Goal: Task Accomplishment & Management: Use online tool/utility

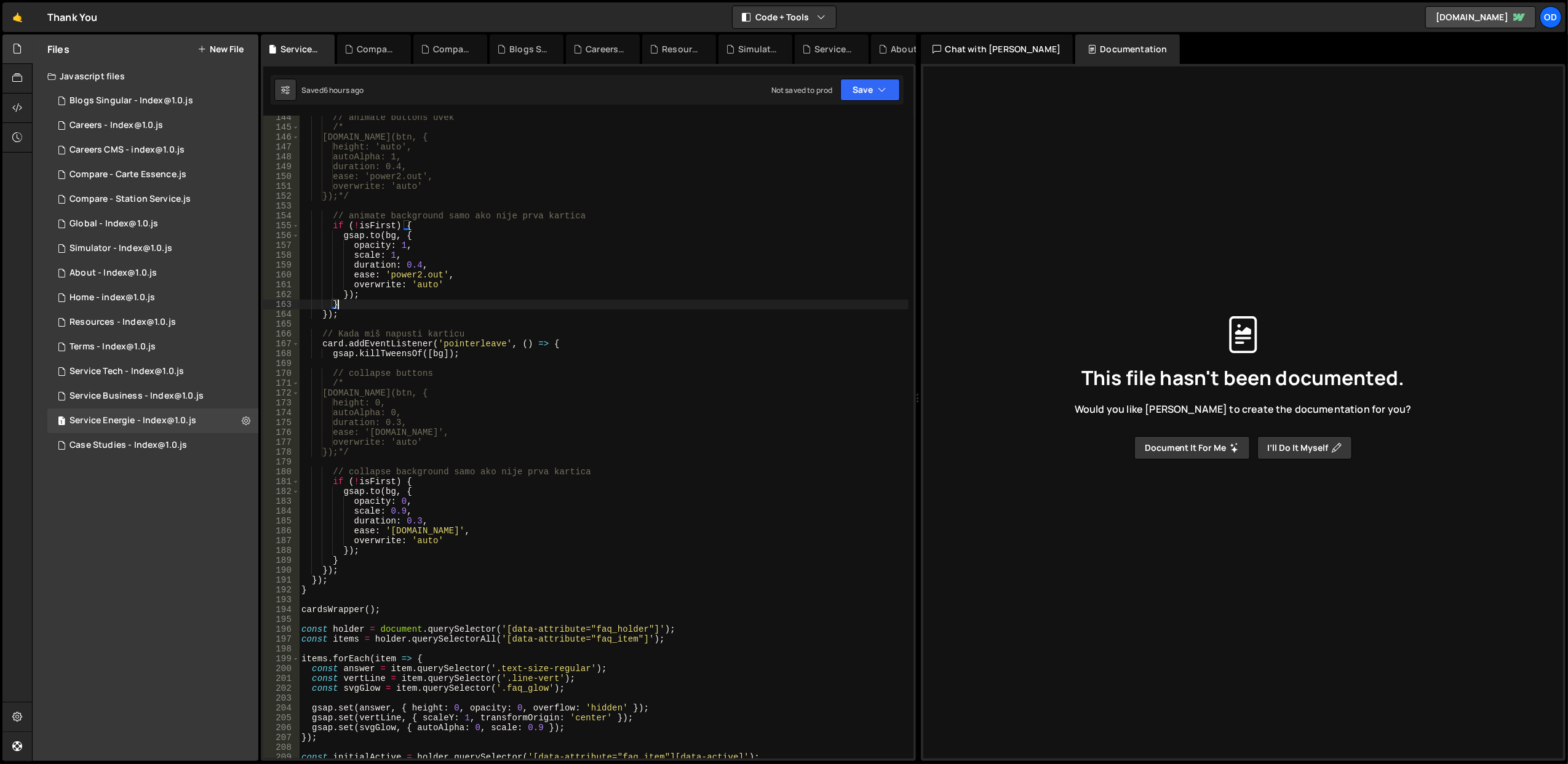
scroll to position [1410, 0]
click at [141, 389] on div "1 Service Business - Index@1.0.js 0" at bounding box center [152, 396] width 211 height 24
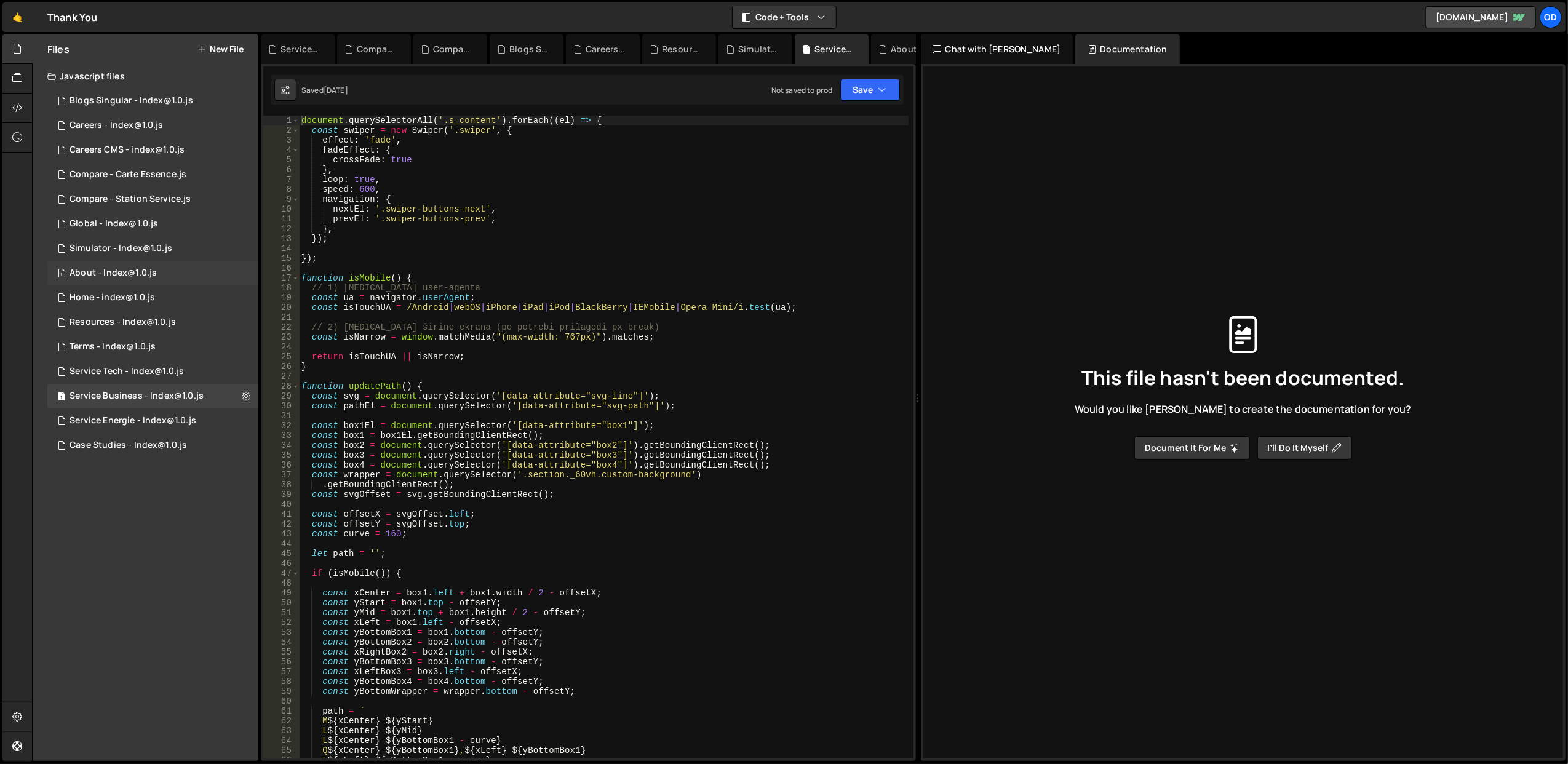
click at [112, 279] on div "1 About - Index@1.0.js 0" at bounding box center [152, 273] width 211 height 24
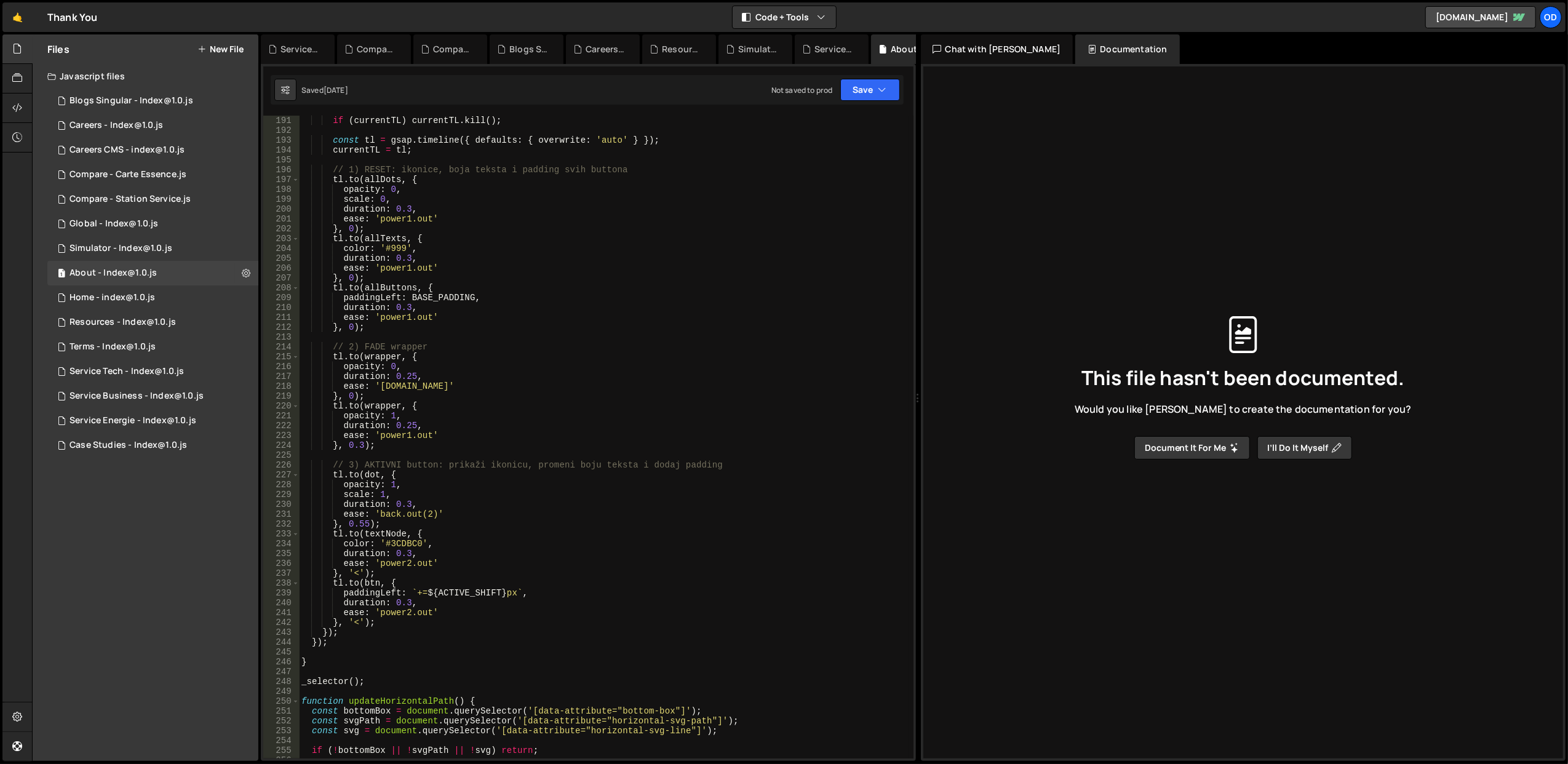
scroll to position [1870, 0]
click at [871, 96] on button "Save" at bounding box center [870, 89] width 60 height 22
click at [857, 118] on div "Save to Staging S" at bounding box center [828, 121] width 128 height 13
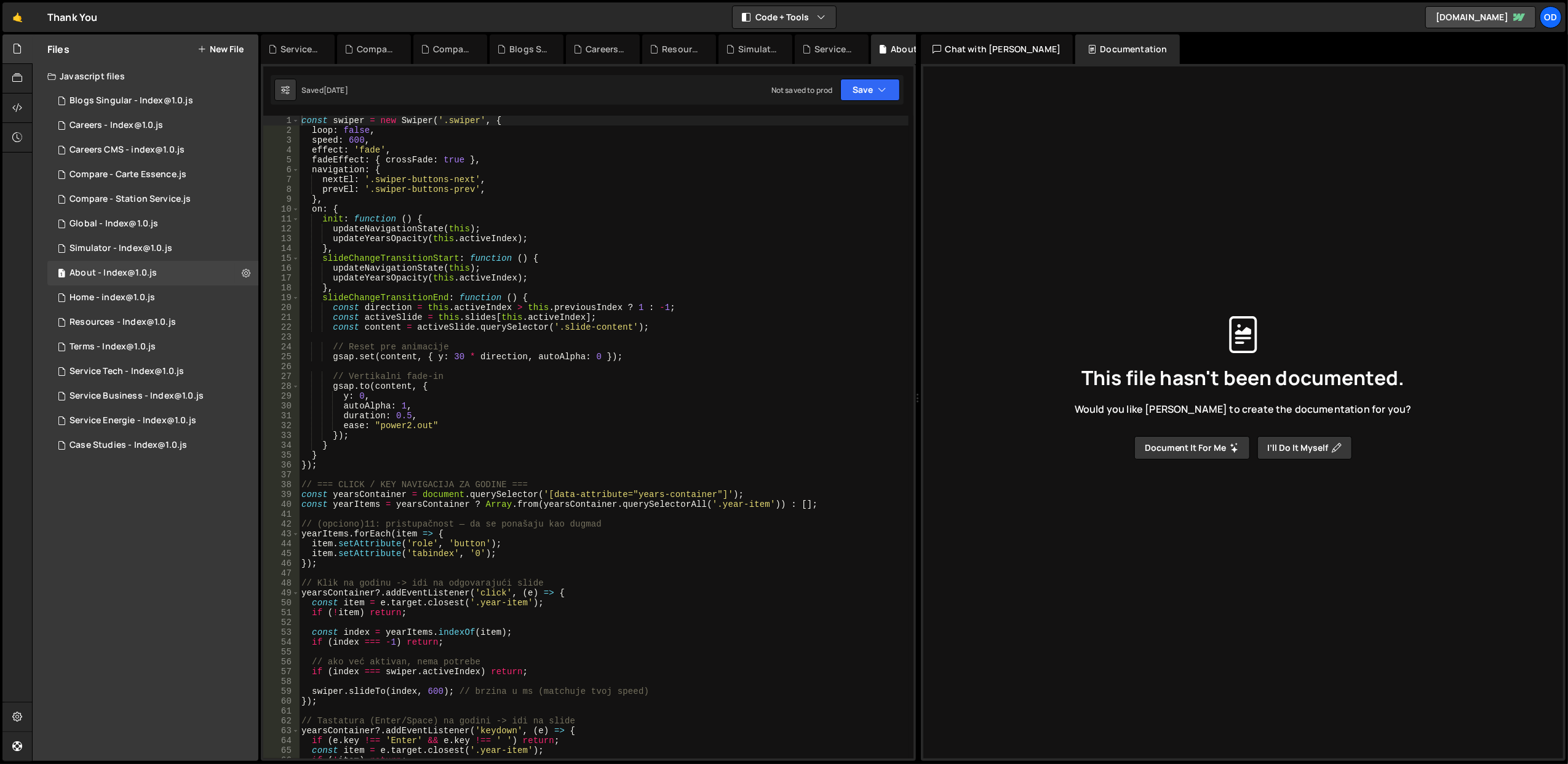
scroll to position [0, 0]
click at [864, 82] on button "Save" at bounding box center [870, 89] width 60 height 22
click at [782, 123] on div "Save to Staging S" at bounding box center [828, 121] width 128 height 13
click at [872, 81] on button "Save" at bounding box center [870, 89] width 60 height 22
click at [517, 375] on div "const swiper = new Swiper ( '.swiper' , { loop : false , speed : 600 , effect :…" at bounding box center [604, 447] width 610 height 663
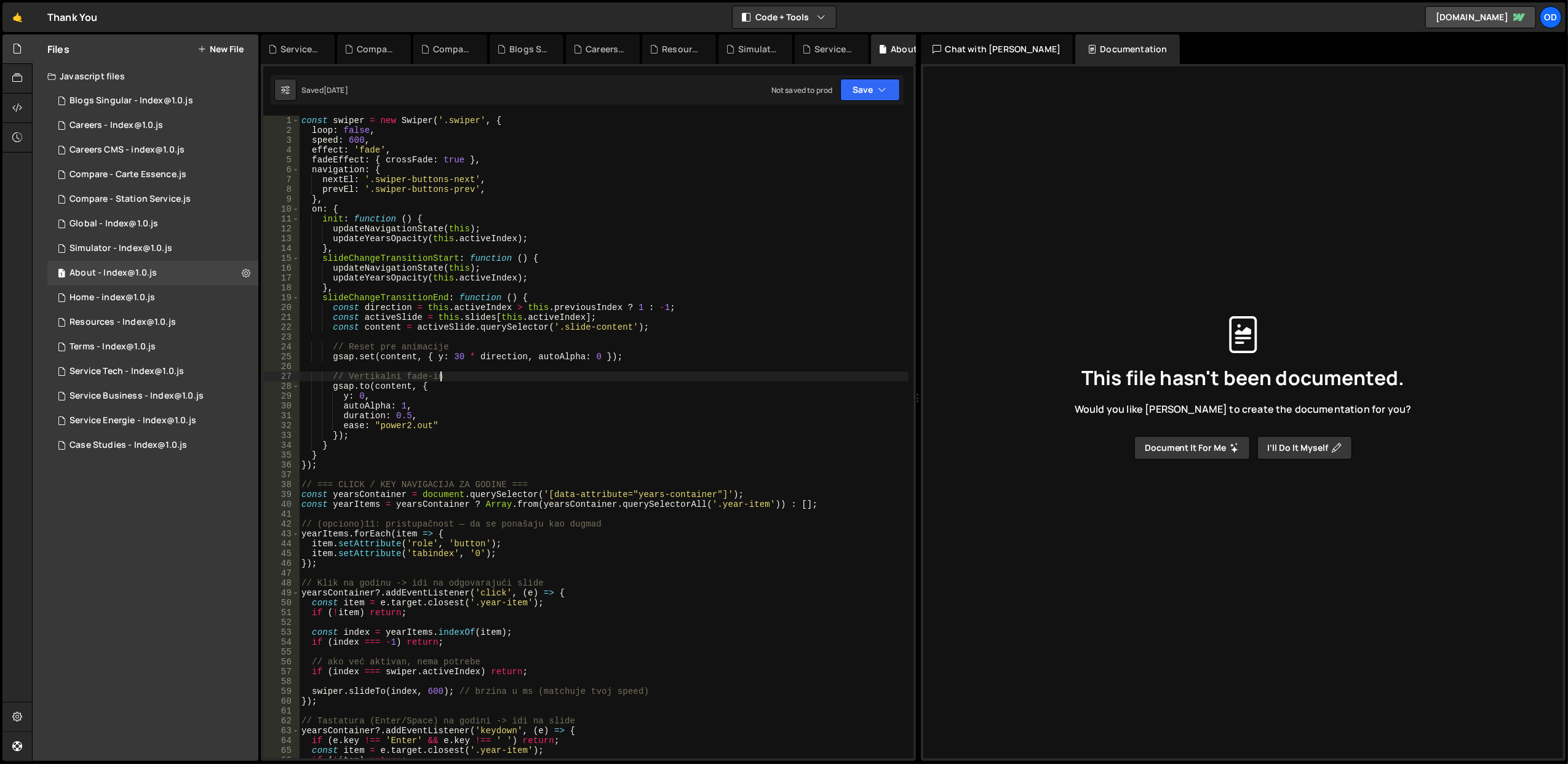
click at [466, 249] on div "const swiper = new Swiper ( '.swiper' , { loop : false , speed : 600 , effect :…" at bounding box center [604, 447] width 610 height 663
click at [902, 77] on div "Saved [DATE] Not saved to prod Upgrade to Edit Save Save to Staging S Saved [DA…" at bounding box center [586, 90] width 633 height 30
click at [884, 89] on icon "button" at bounding box center [883, 90] width 9 height 13
click at [849, 136] on div "Saved [DATE]" at bounding box center [828, 134] width 128 height 15
click at [843, 168] on div "const swiper = new Swiper ( '.swiper' , { loop : false , speed : 600 , effect :…" at bounding box center [604, 447] width 610 height 663
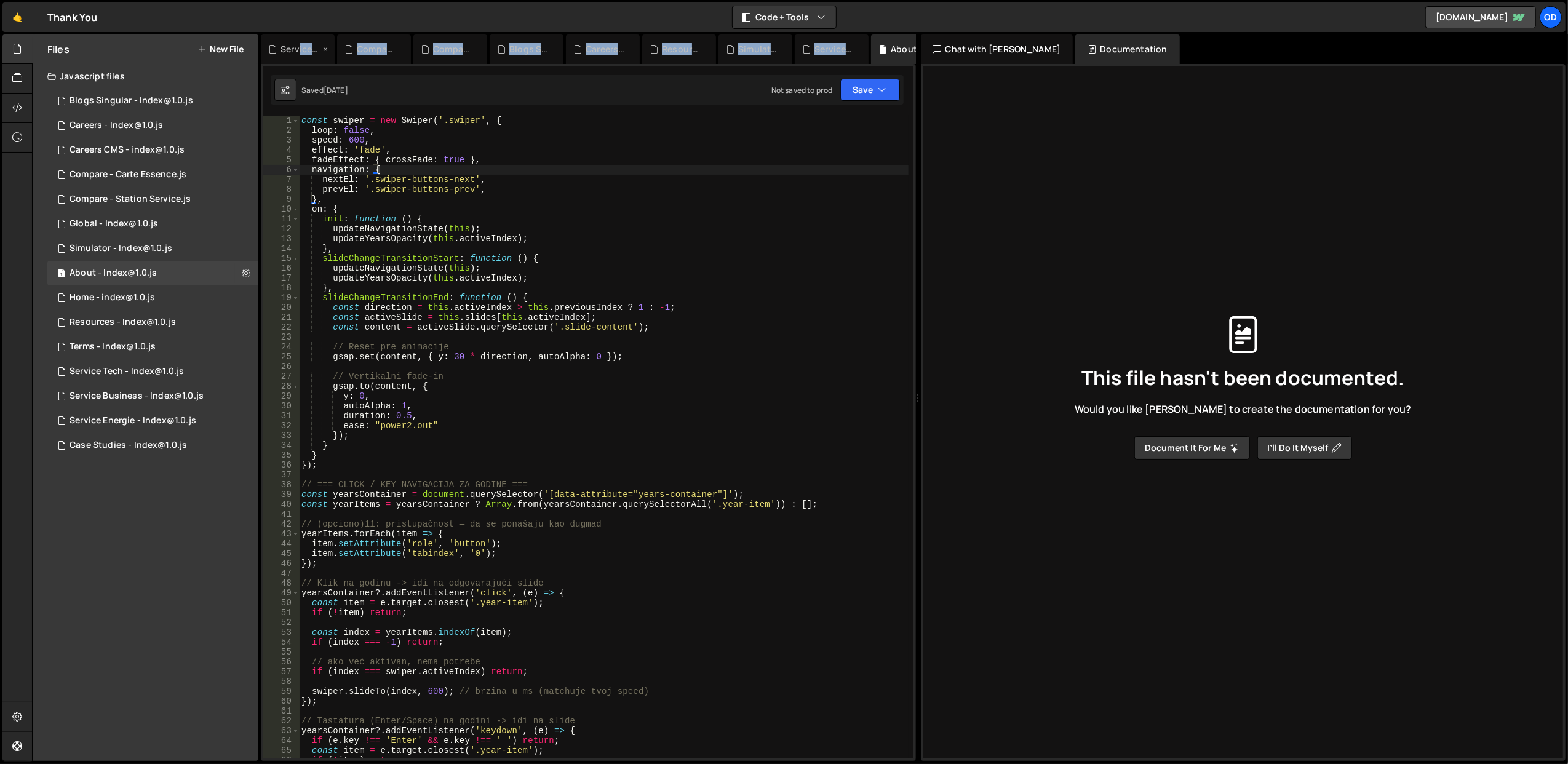
drag, startPoint x: 891, startPoint y: 43, endPoint x: 300, endPoint y: 45, distance: 591.0
click at [300, 45] on div "Service Energie - Index@1.0.js Compare - Carte Essence.js Compare - Station Ser…" at bounding box center [589, 49] width 655 height 30
click at [873, 52] on div "About - Index@1.0.js" at bounding box center [908, 49] width 74 height 30
drag, startPoint x: 884, startPoint y: 52, endPoint x: 865, endPoint y: 45, distance: 20.2
click at [865, 45] on div "Service Energie - Index@1.0.js Compare - Carte Essence.js Compare - Station Ser…" at bounding box center [589, 49] width 655 height 30
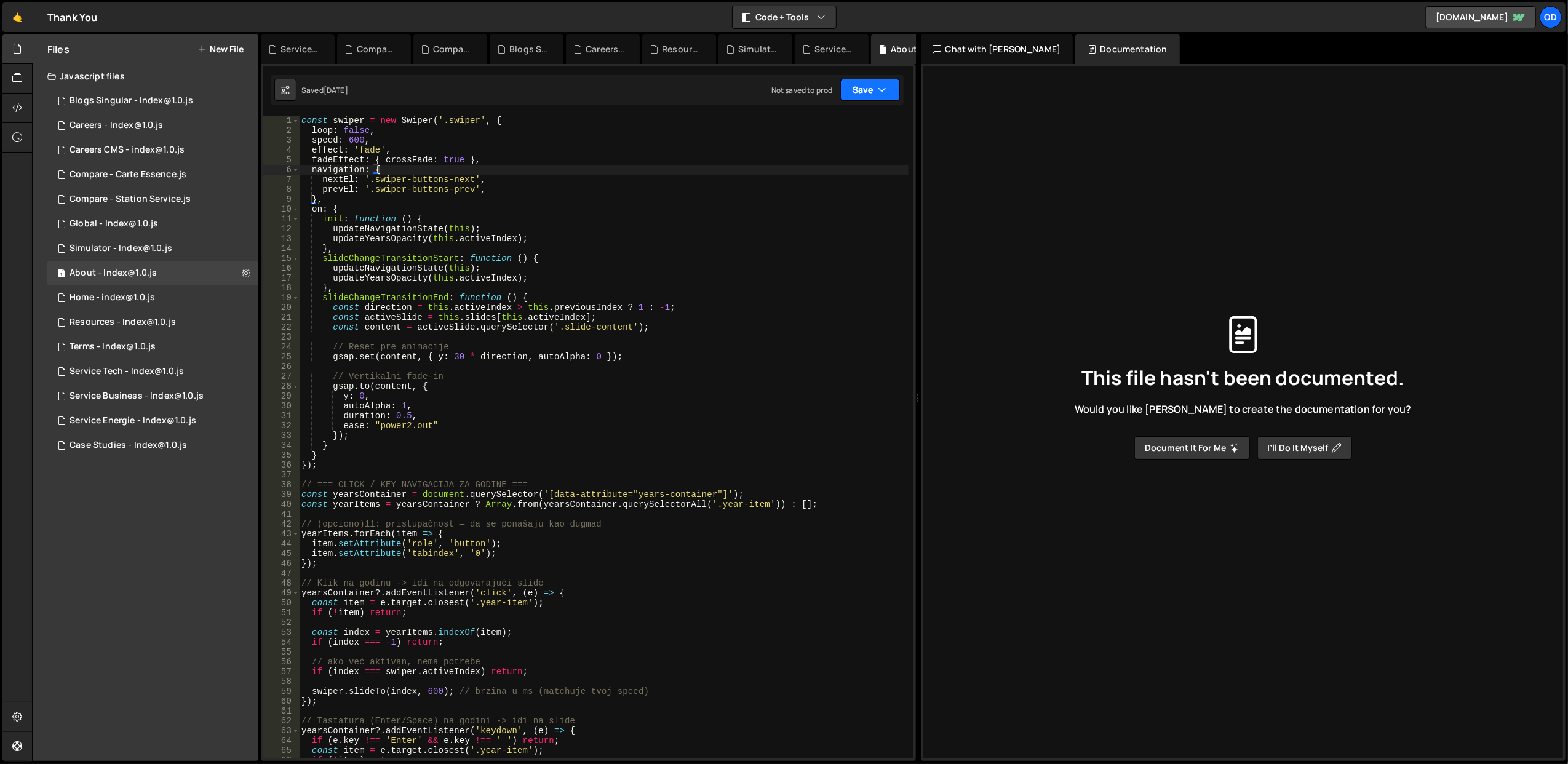
click at [870, 82] on button "Save" at bounding box center [870, 89] width 60 height 22
click at [845, 165] on button "Save to Production S Not saved to prod" at bounding box center [829, 168] width 147 height 40
click at [521, 261] on div "const swiper = new Swiper ( '.swiper' , { loop : false , speed : 600 , effect :…" at bounding box center [604, 447] width 610 height 663
click at [169, 241] on div "1 Simulator - Index@1.0.js 0" at bounding box center [152, 248] width 211 height 24
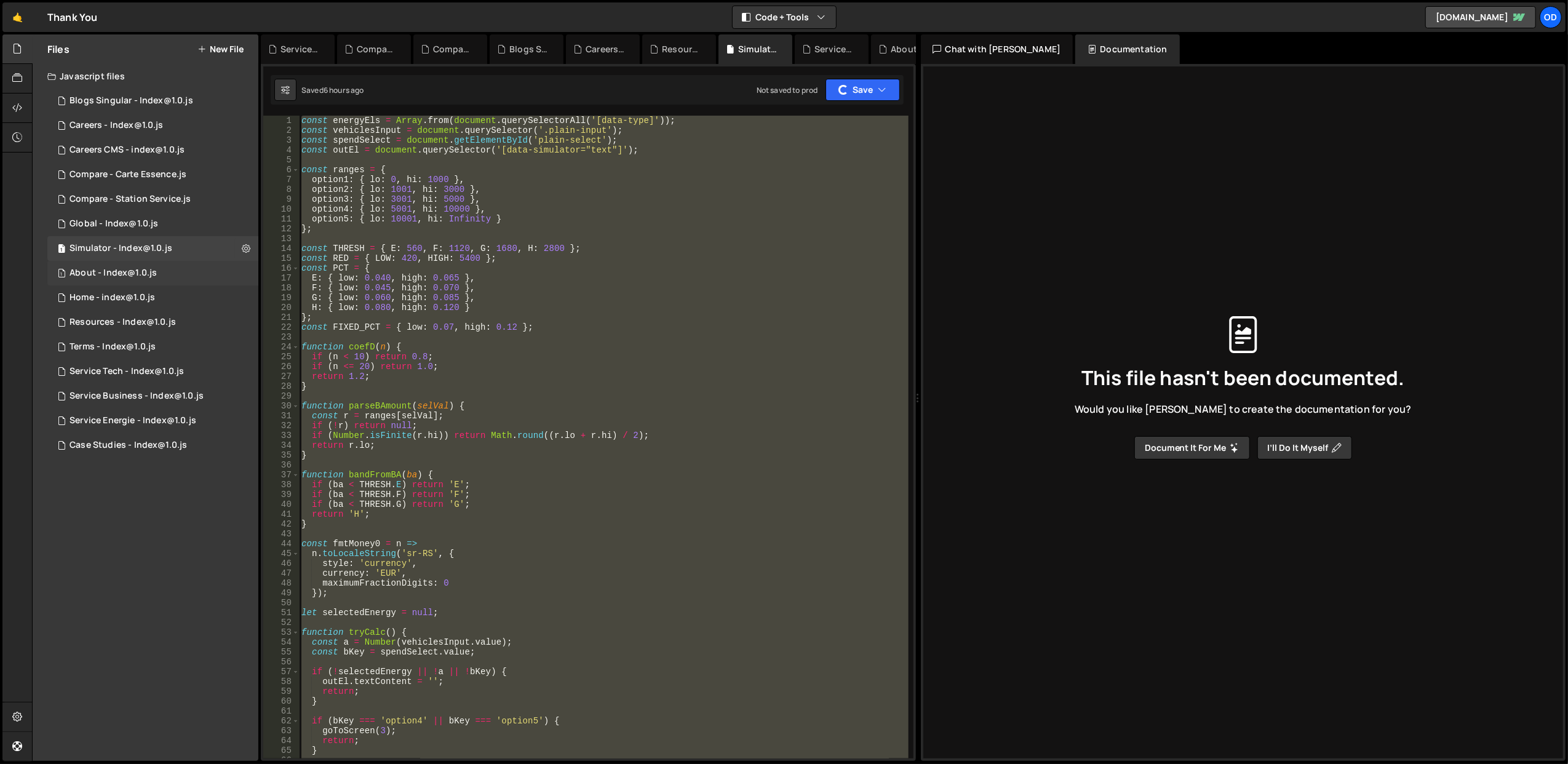
click at [164, 266] on div "1 About - Index@1.0.js 0" at bounding box center [152, 273] width 211 height 24
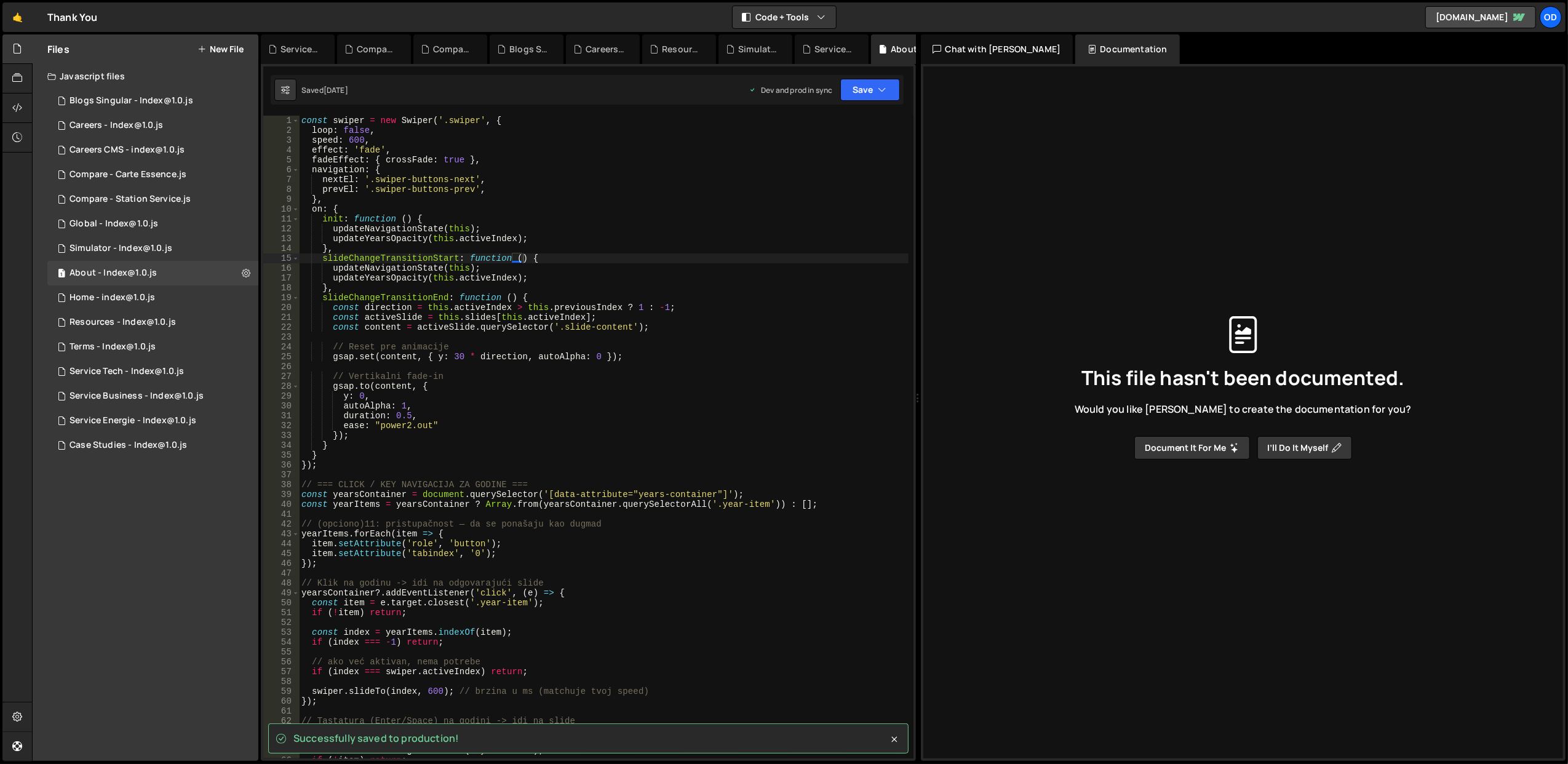
click at [570, 248] on div "const swiper = new Swiper ( '.swiper' , { loop : false , speed : 600 , effect :…" at bounding box center [604, 447] width 610 height 663
click at [871, 90] on button "Save" at bounding box center [870, 89] width 60 height 22
click at [865, 133] on div "Saved [DATE]" at bounding box center [828, 134] width 128 height 15
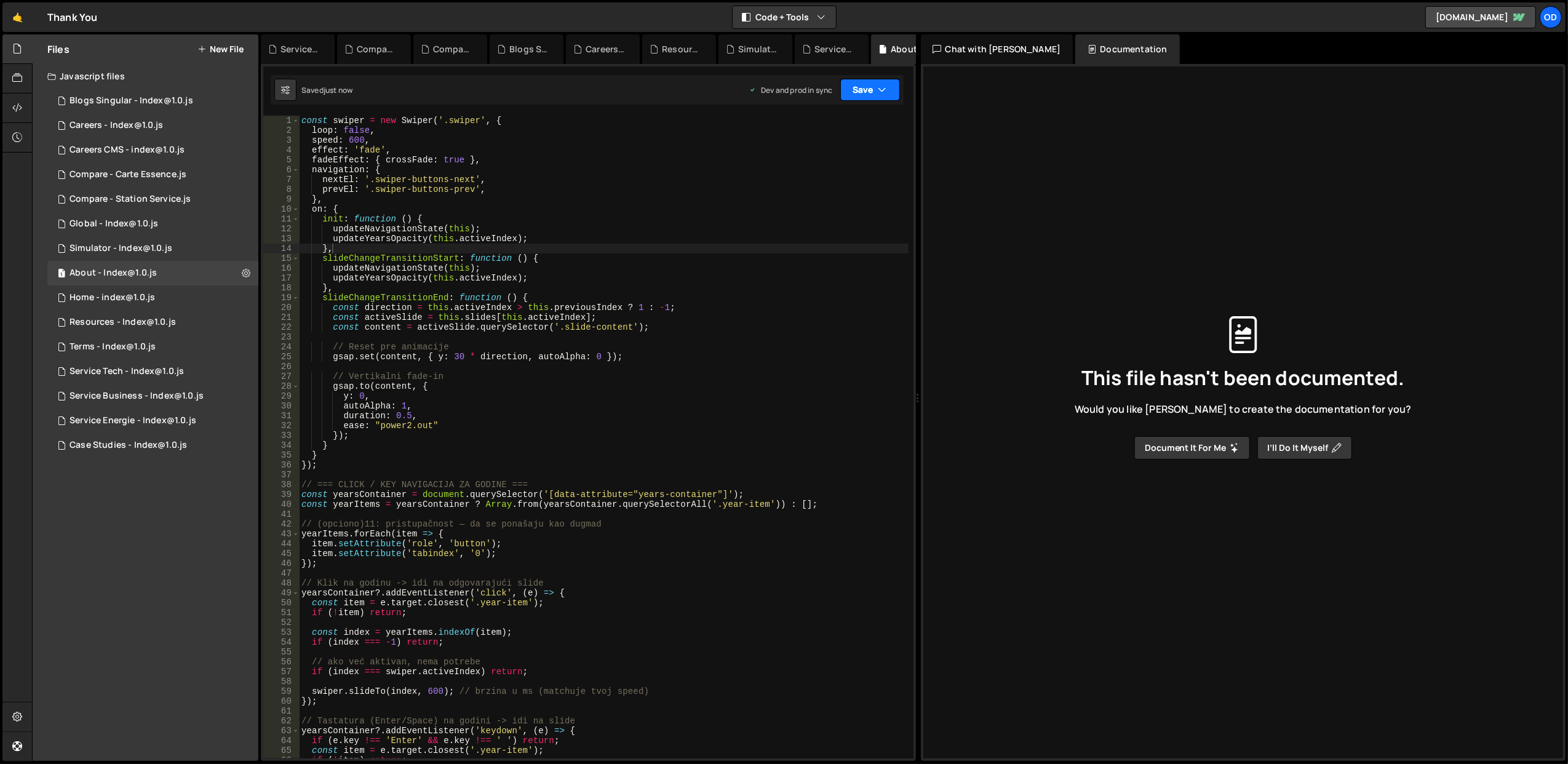
click at [869, 89] on button "Save" at bounding box center [870, 89] width 60 height 22
click at [674, 295] on div "const swiper = new Swiper ( '.swiper' , { loop : false , speed : 600 , effect :…" at bounding box center [604, 447] width 610 height 663
click at [865, 94] on button "Save" at bounding box center [870, 89] width 60 height 22
click at [815, 251] on div "const swiper = new Swiper ( '.swiper' , { loop : false , speed : 600 , effect :…" at bounding box center [604, 447] width 610 height 663
drag, startPoint x: 677, startPoint y: 431, endPoint x: 659, endPoint y: 436, distance: 18.7
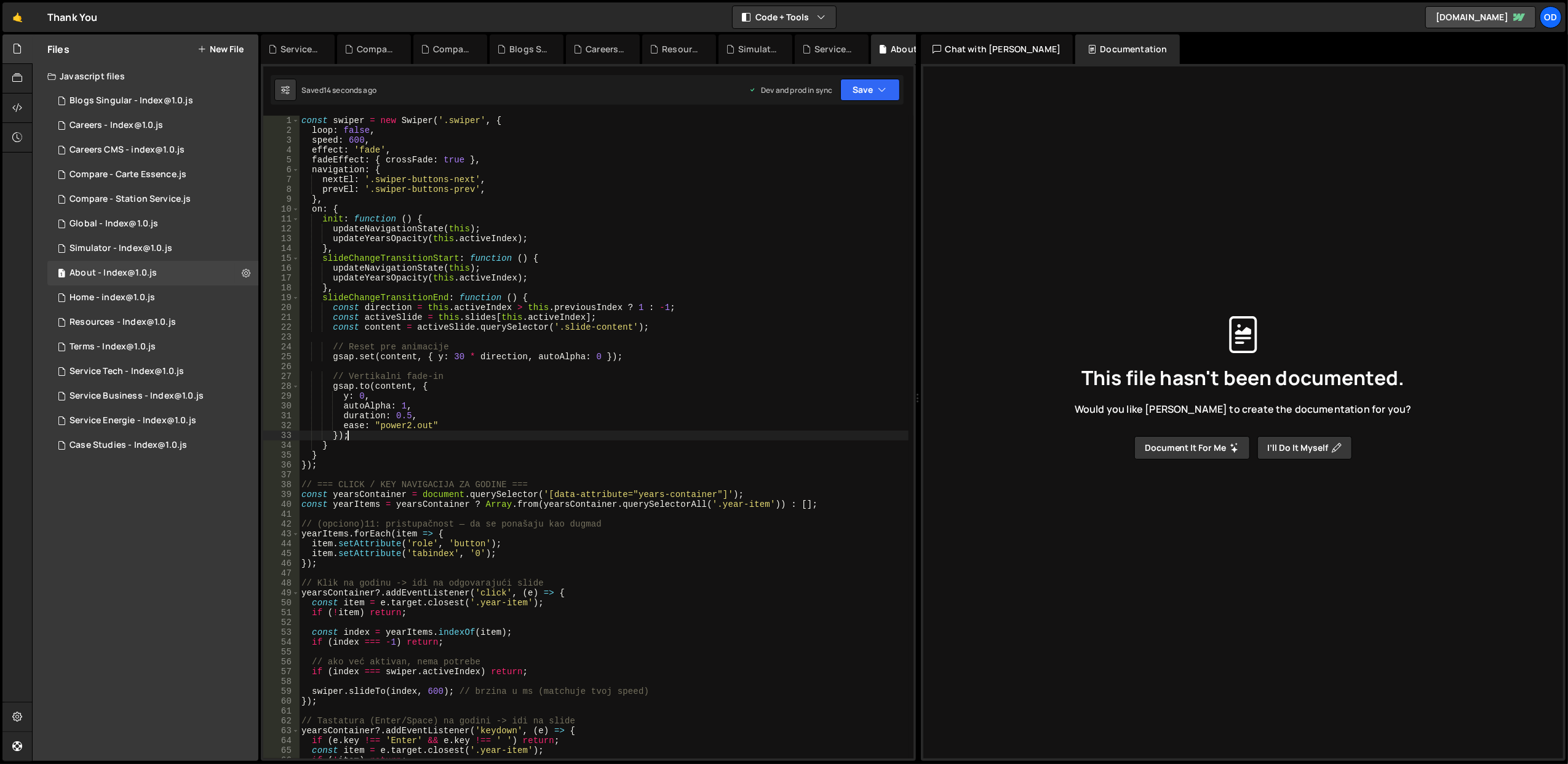
click at [659, 436] on div "const swiper = new Swiper ( '.swiper' , { loop : false , speed : 600 , effect :…" at bounding box center [604, 447] width 610 height 663
type textarea "});"
click at [242, 273] on icon at bounding box center [245, 273] width 9 height 12
type input "About - Index@1.0"
radio input "true"
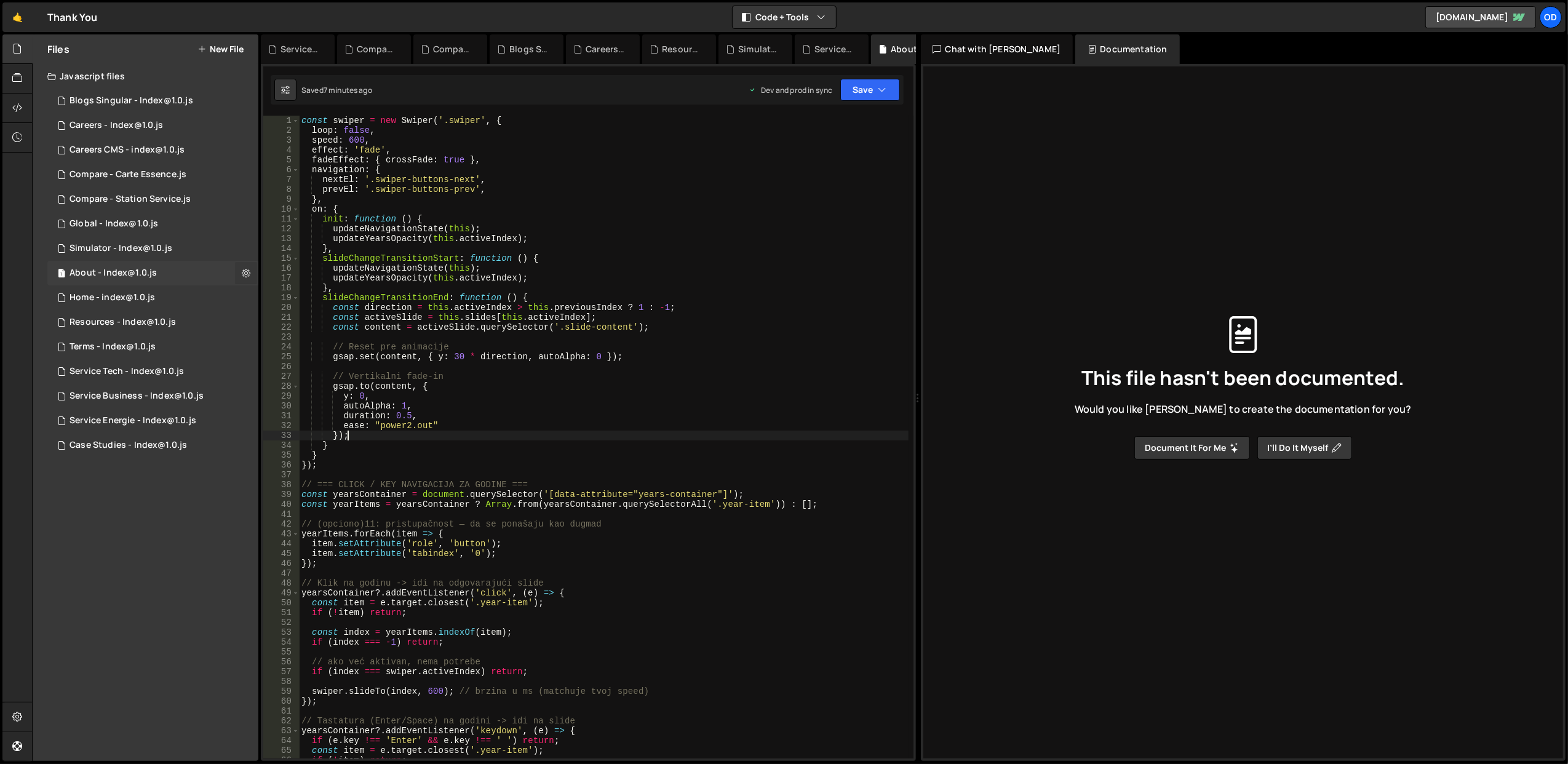
checkbox input "true"
click at [299, 295] on button "Edit File Settings" at bounding box center [321, 299] width 121 height 24
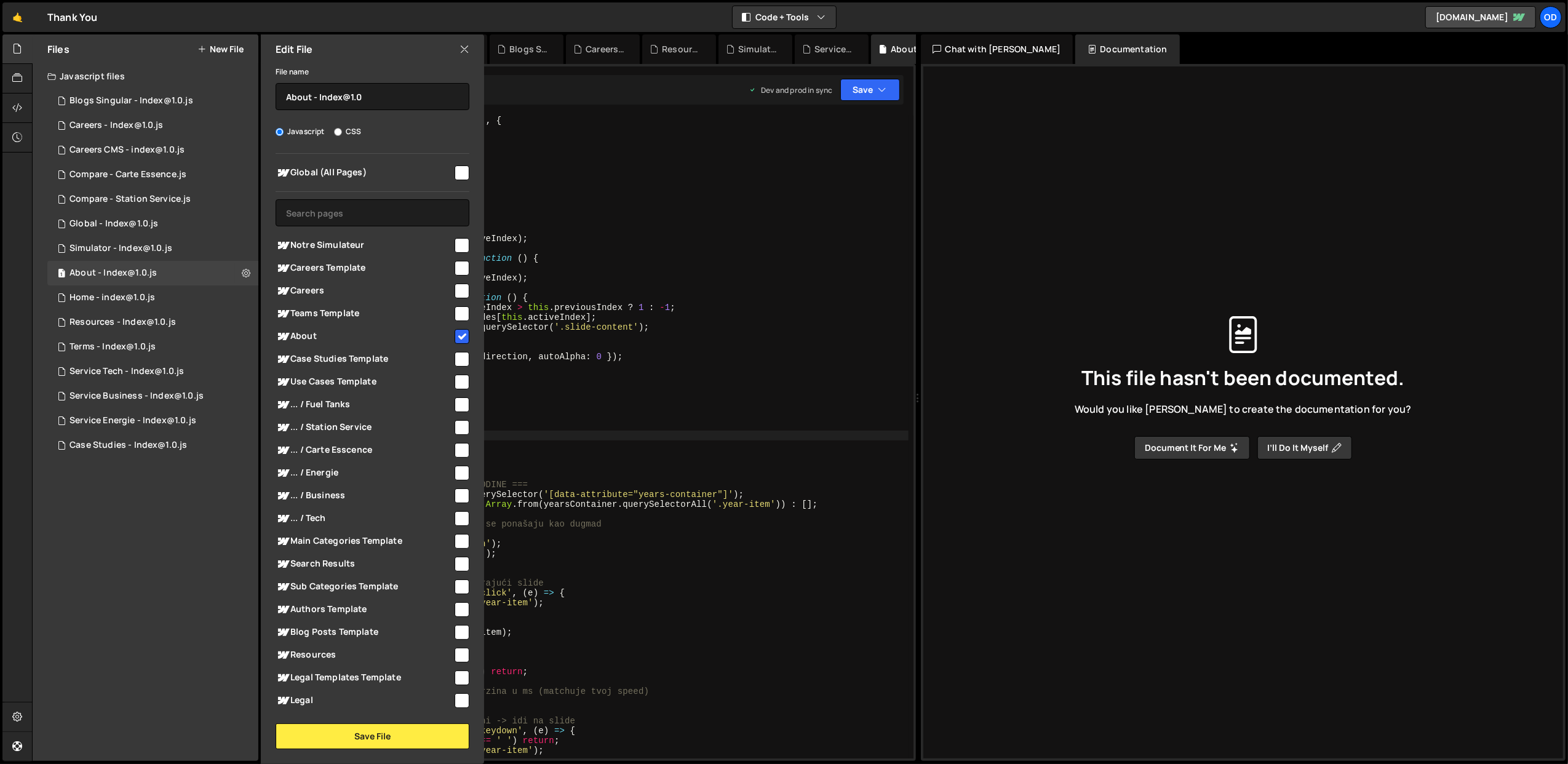
click at [465, 41] on div "Edit File" at bounding box center [372, 49] width 223 height 30
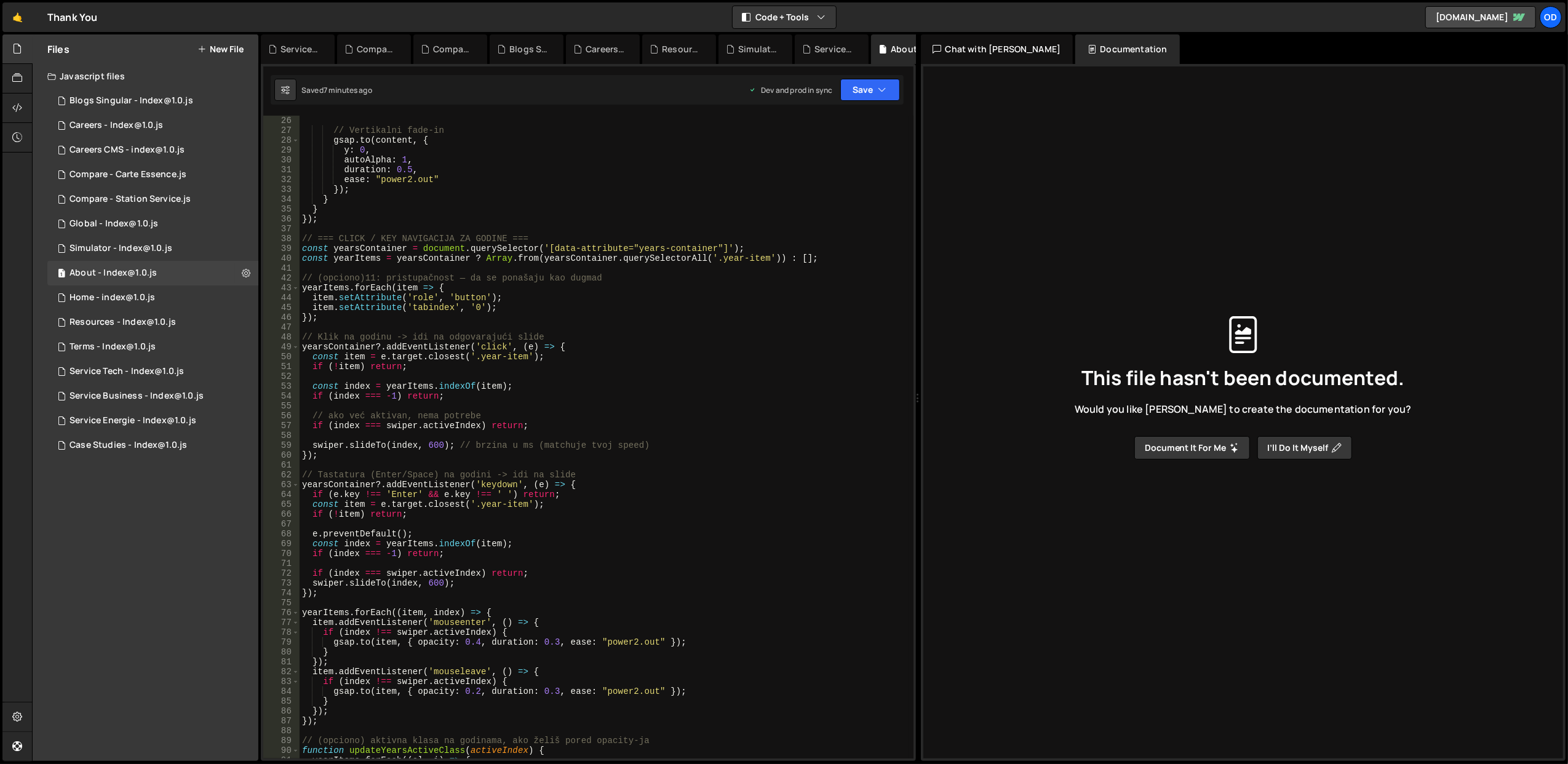
scroll to position [49, 0]
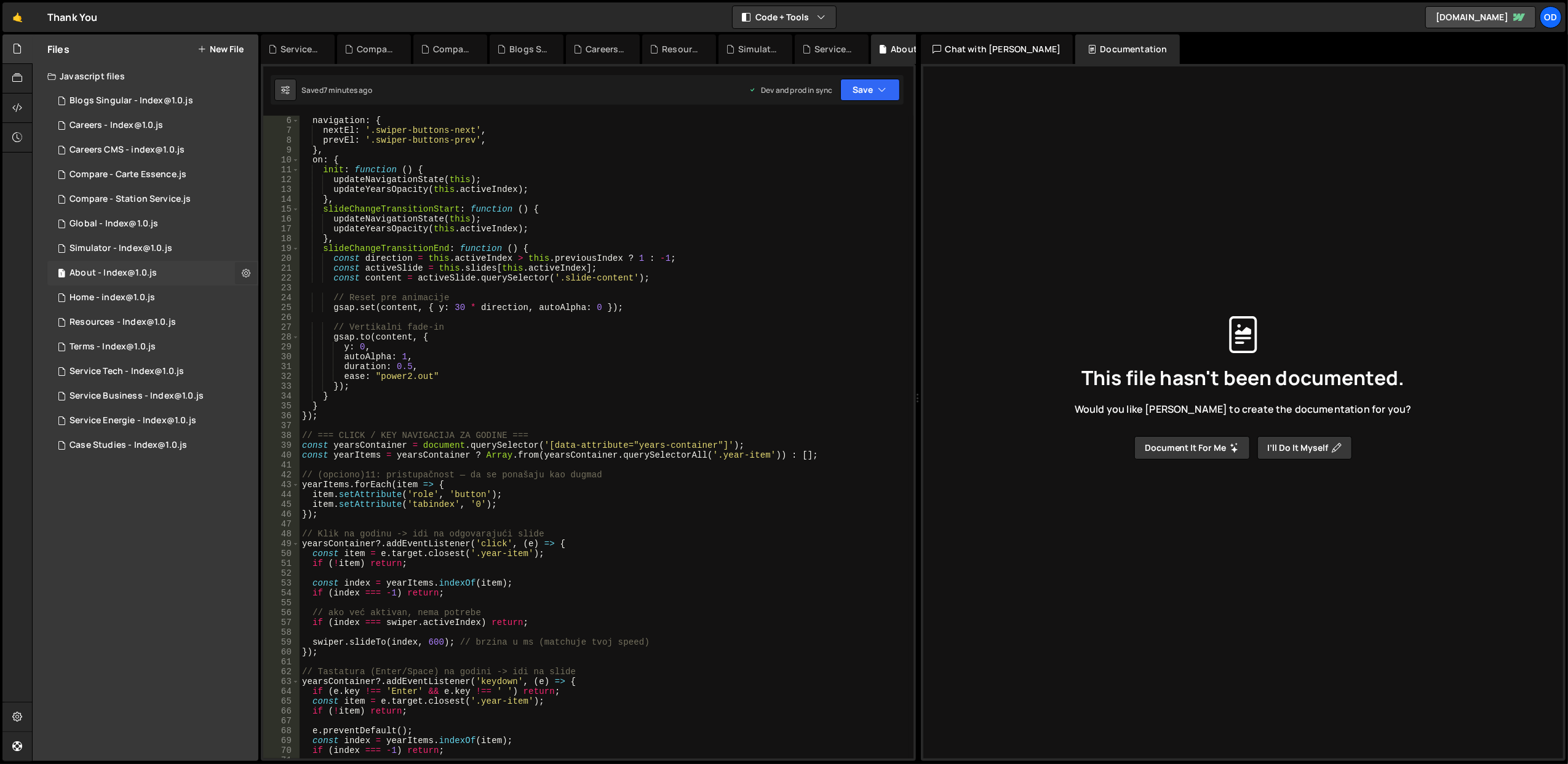
click at [249, 272] on icon at bounding box center [245, 273] width 9 height 12
click at [300, 316] on button "Edit External Scripts" at bounding box center [321, 323] width 121 height 24
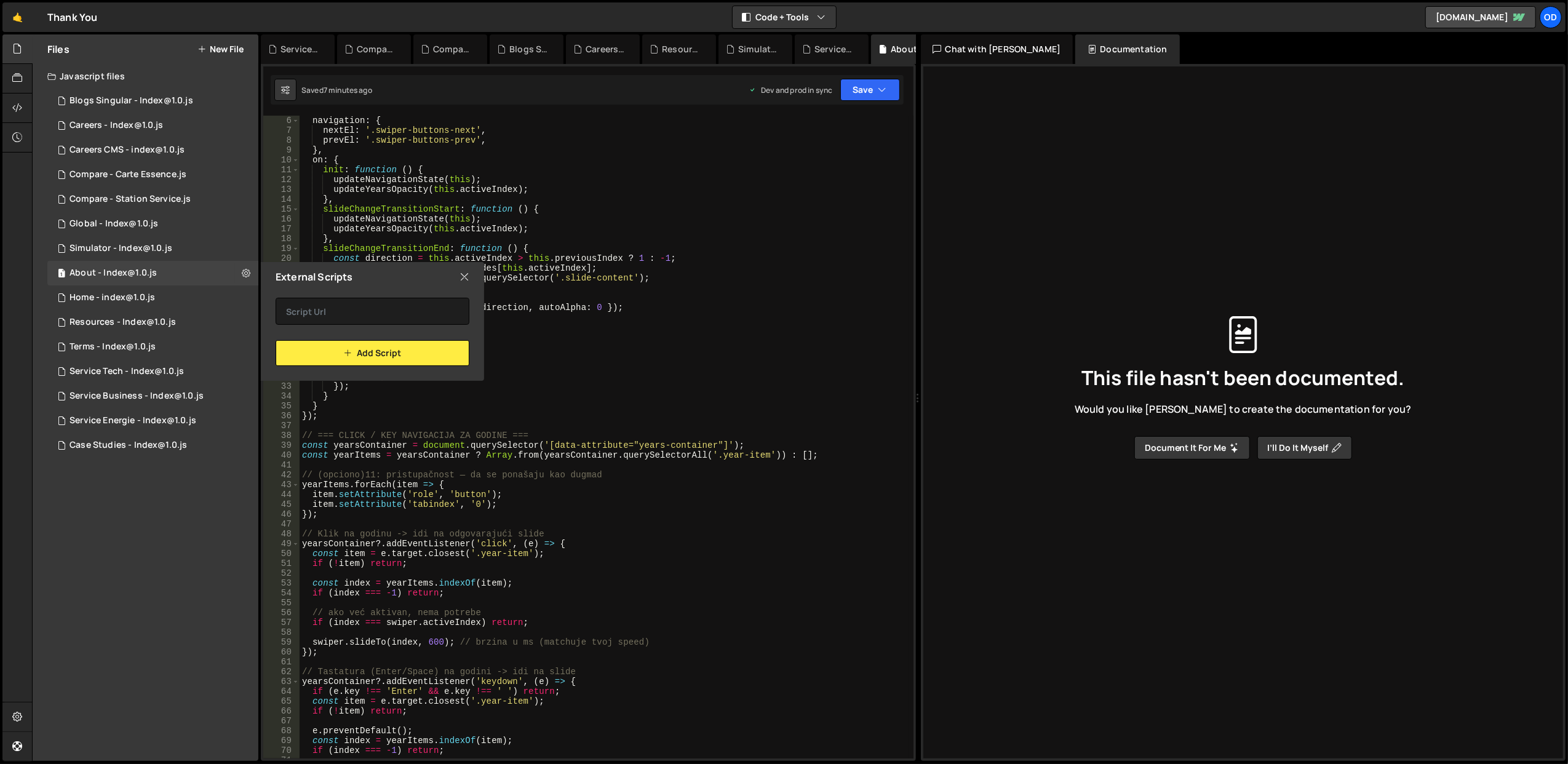
click at [464, 271] on icon at bounding box center [464, 276] width 10 height 13
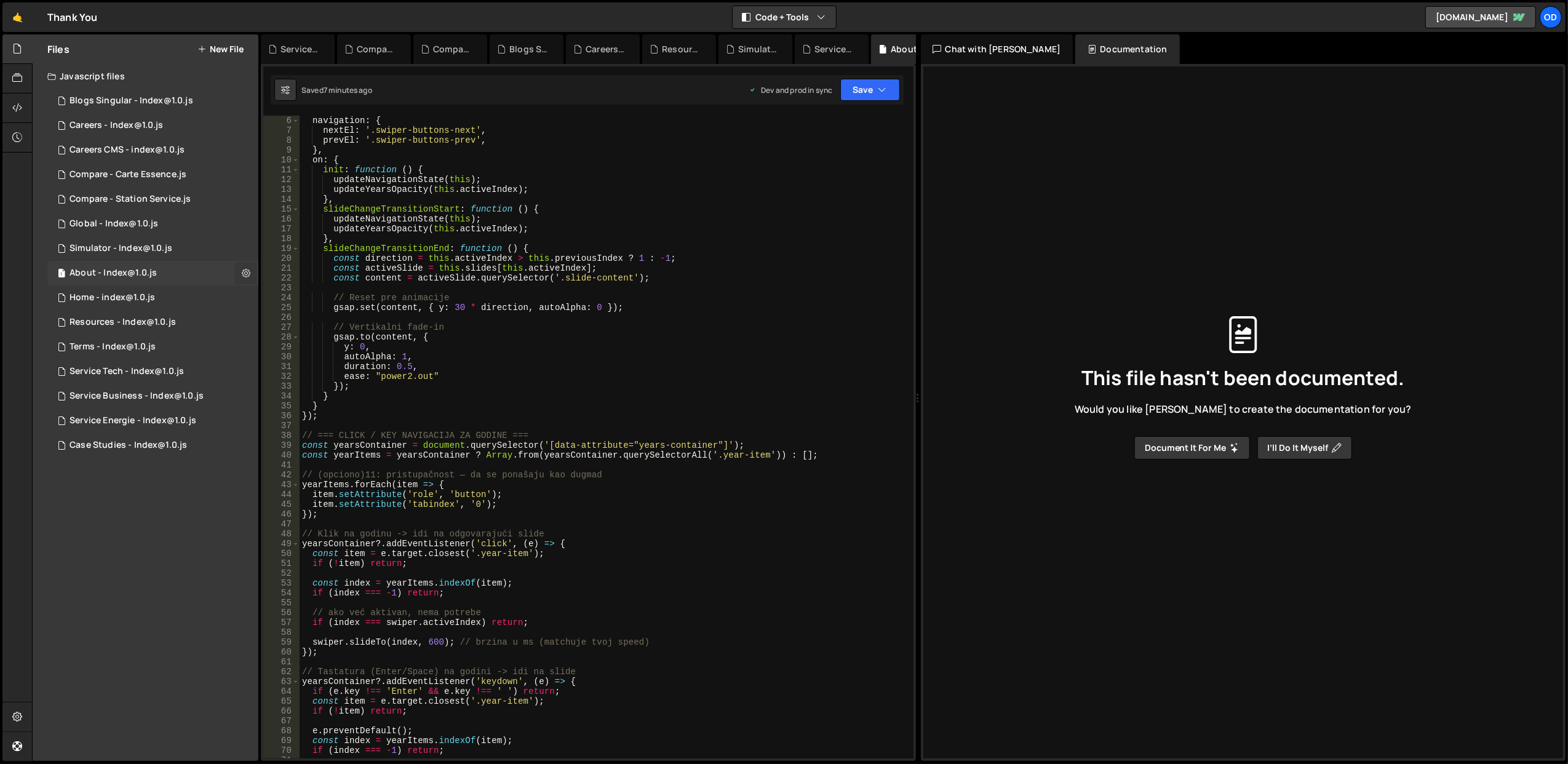
click at [252, 268] on button at bounding box center [246, 273] width 22 height 22
type input "About - Index@1.0"
radio input "true"
click at [308, 301] on button "Edit File Settings" at bounding box center [321, 299] width 121 height 24
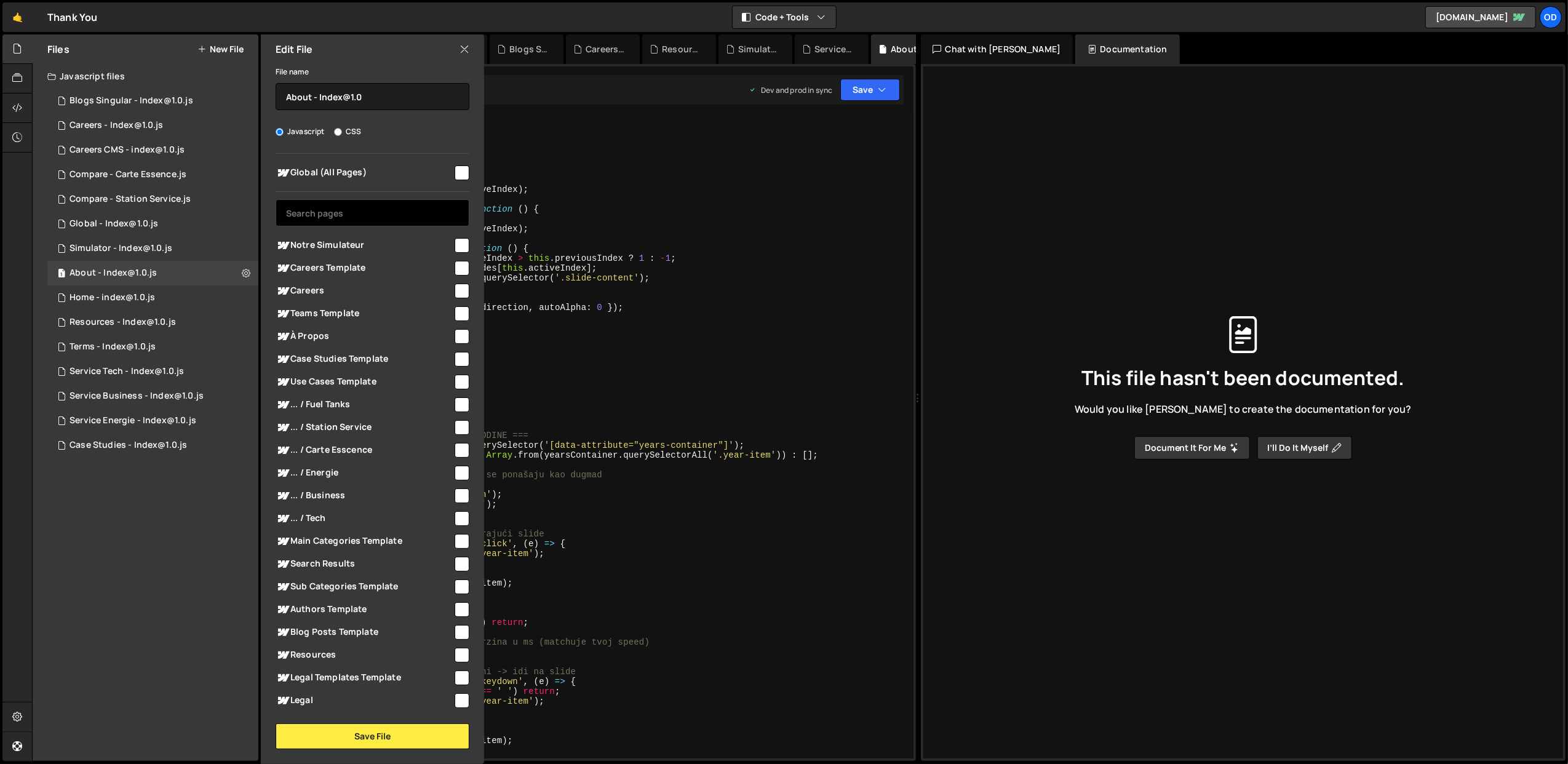
click at [367, 215] on input "text" at bounding box center [372, 212] width 194 height 27
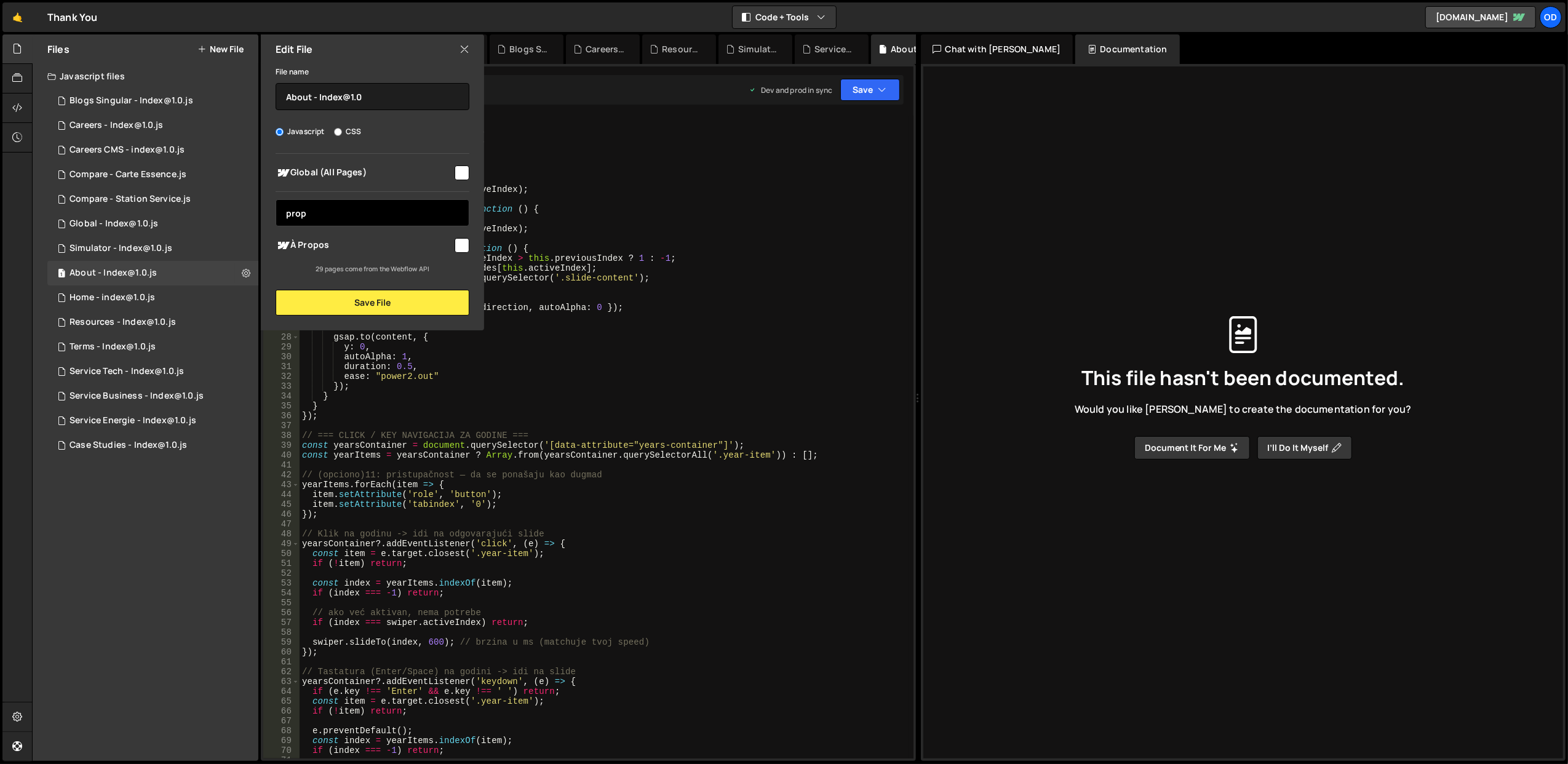
type input "prop"
click at [412, 241] on span "À Propos" at bounding box center [365, 245] width 177 height 15
checkbox input "true"
click at [434, 303] on button "Save File" at bounding box center [372, 302] width 194 height 26
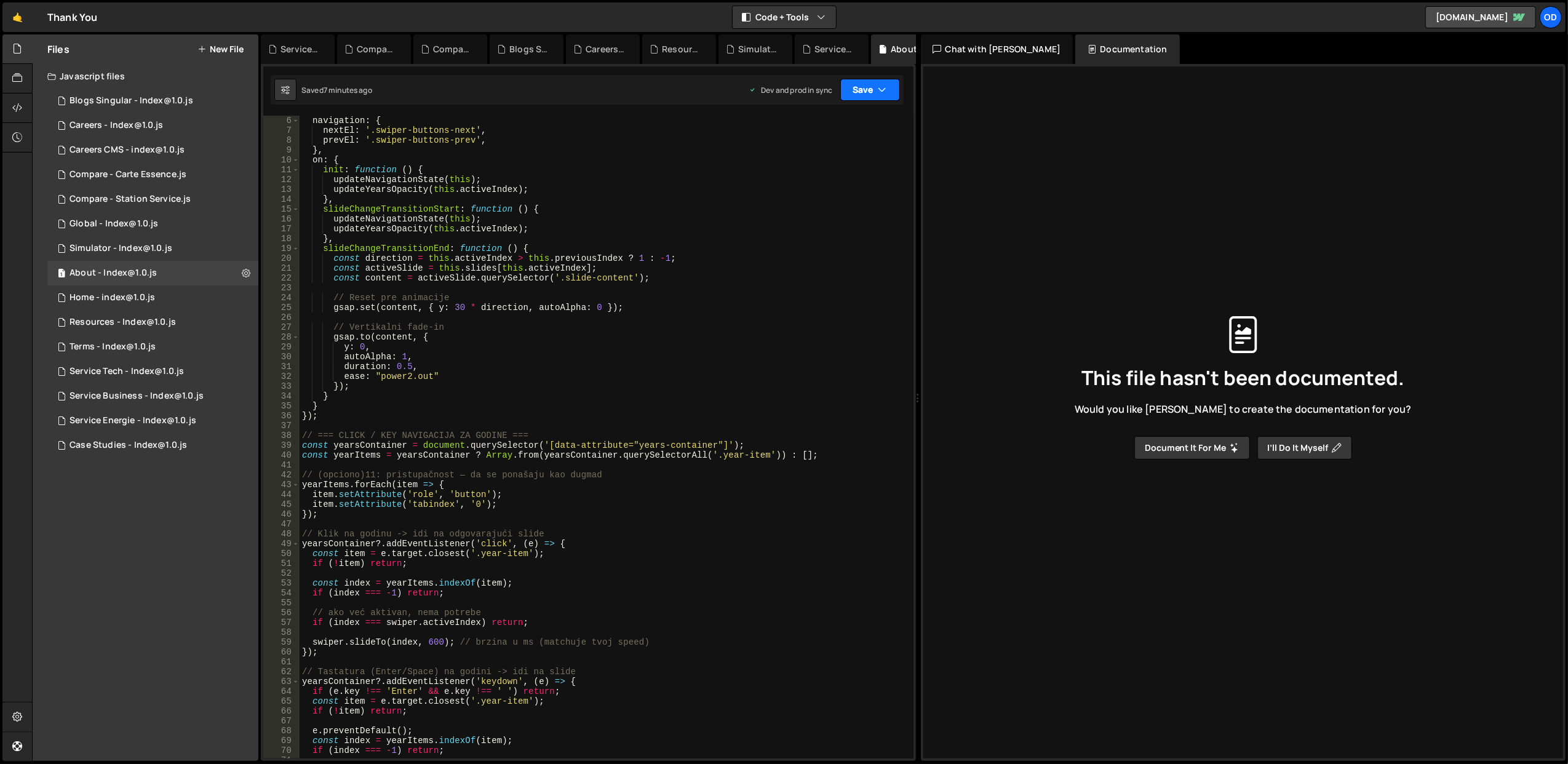
click at [857, 85] on button "Save" at bounding box center [870, 89] width 60 height 22
click at [825, 121] on div "Save to Staging S" at bounding box center [828, 121] width 128 height 13
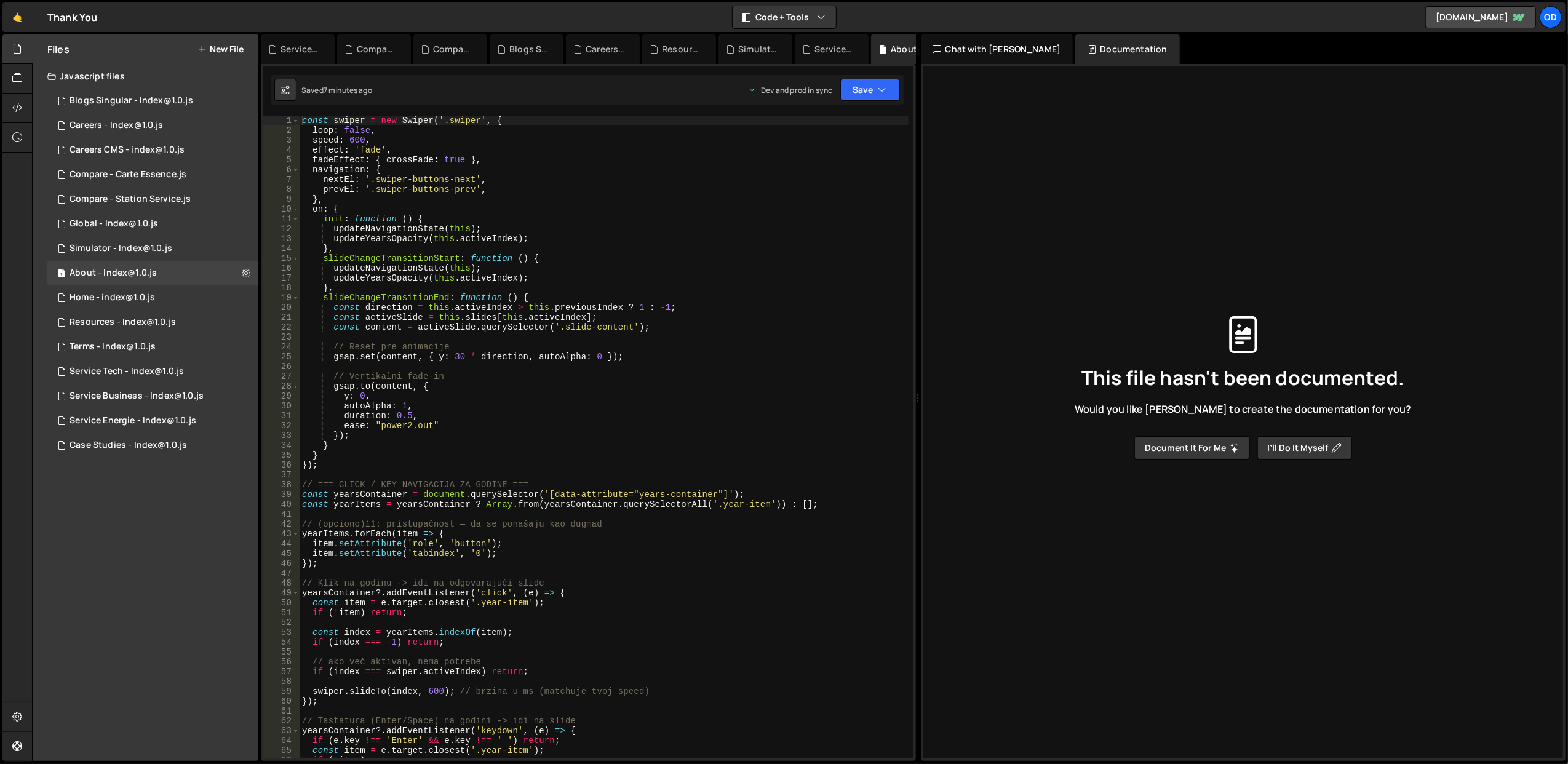
scroll to position [0, 0]
click at [247, 272] on icon at bounding box center [245, 273] width 9 height 12
type input "About - Index@1.0"
radio input "true"
checkbox input "true"
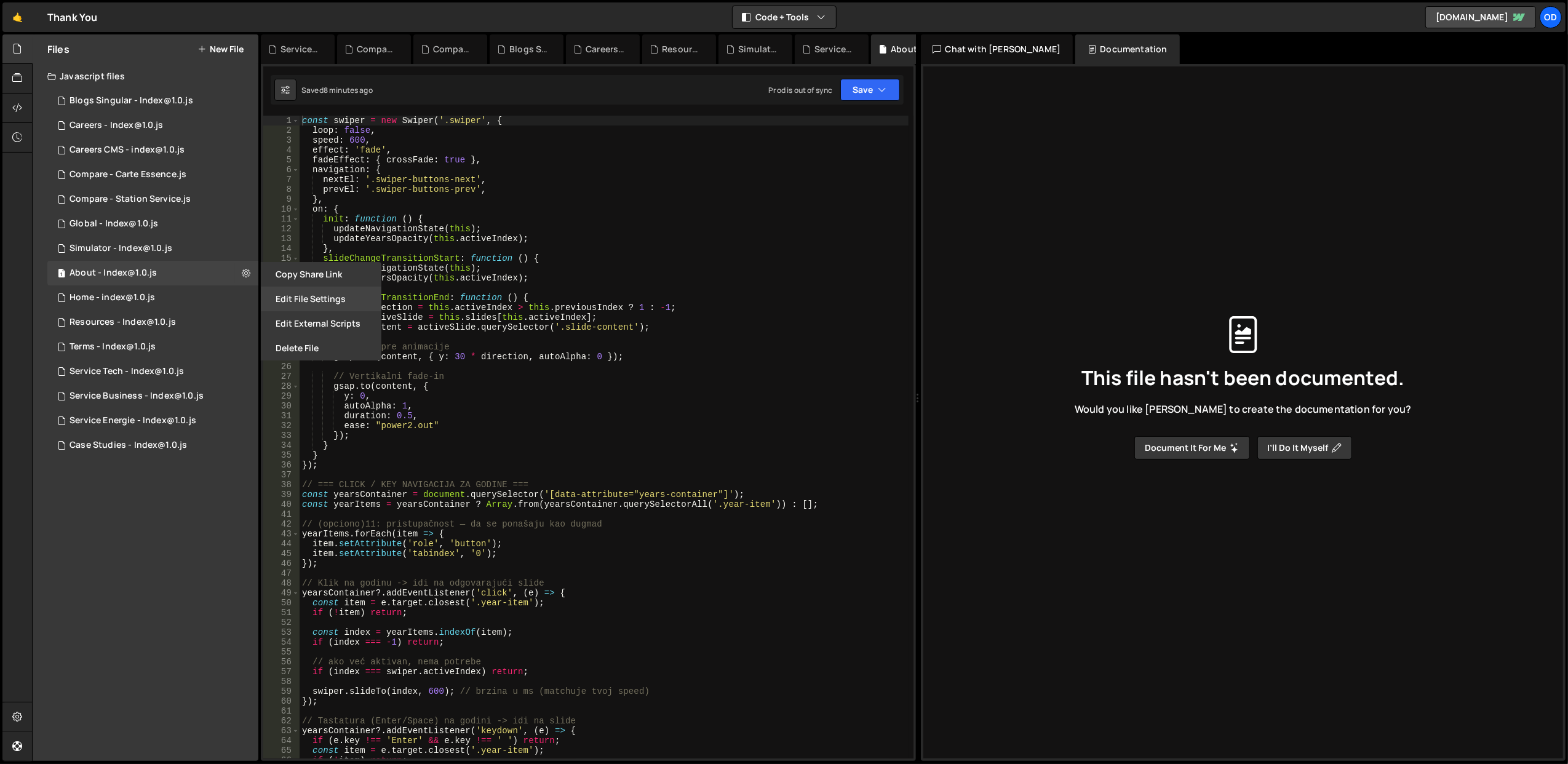
click at [287, 293] on button "Edit File Settings" at bounding box center [321, 299] width 121 height 24
